Goal: Task Accomplishment & Management: Complete application form

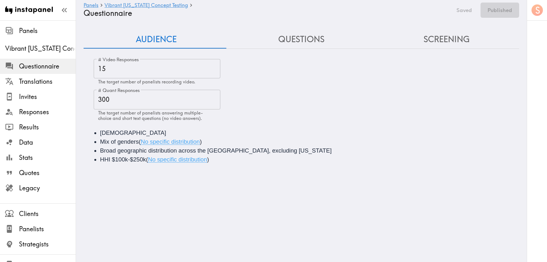
click at [340, 29] on main "Panels Vibrant Arizona Concept Testing Questionnaire Saved Published Audience Q…" at bounding box center [301, 100] width 451 height 161
click at [335, 35] on button "Questions" at bounding box center [301, 39] width 145 height 18
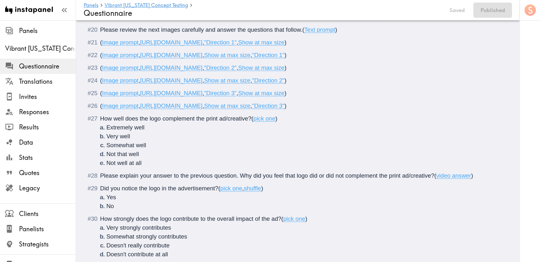
scroll to position [990, 0]
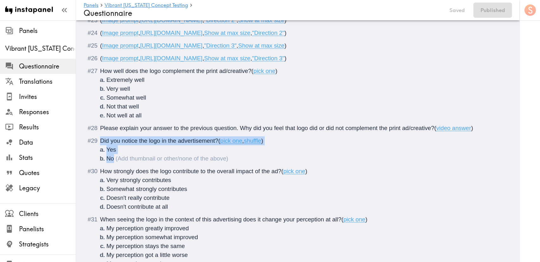
drag, startPoint x: 122, startPoint y: 166, endPoint x: 100, endPoint y: 148, distance: 28.3
click at [98, 150] on li "Did you notice the logo in the advertisement? ( pick one , shuffle ) Yes No" at bounding box center [297, 149] width 413 height 27
copy div "Did you notice the logo in the advertisement? ( pick one , shuffle ) Yes No"
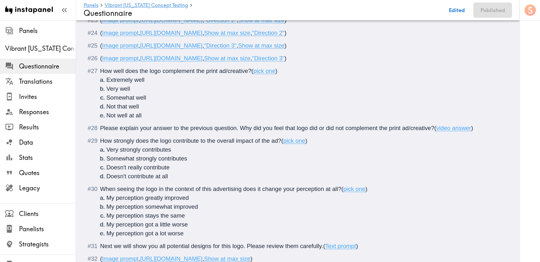
click at [99, 76] on li "How well does the logo complement the print ad/creative? ( pick one ) Extremely…" at bounding box center [297, 92] width 413 height 53
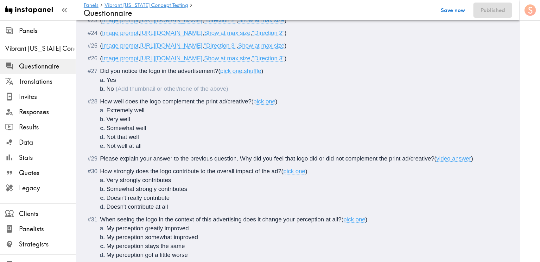
click at [460, 4] on button "Save now" at bounding box center [452, 10] width 31 height 15
click at [487, 11] on button "Publish" at bounding box center [496, 10] width 32 height 15
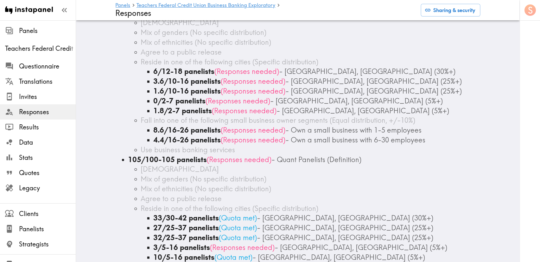
scroll to position [47, 0]
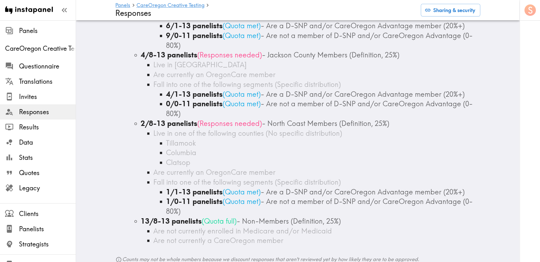
scroll to position [190, 0]
